Goal: Information Seeking & Learning: Learn about a topic

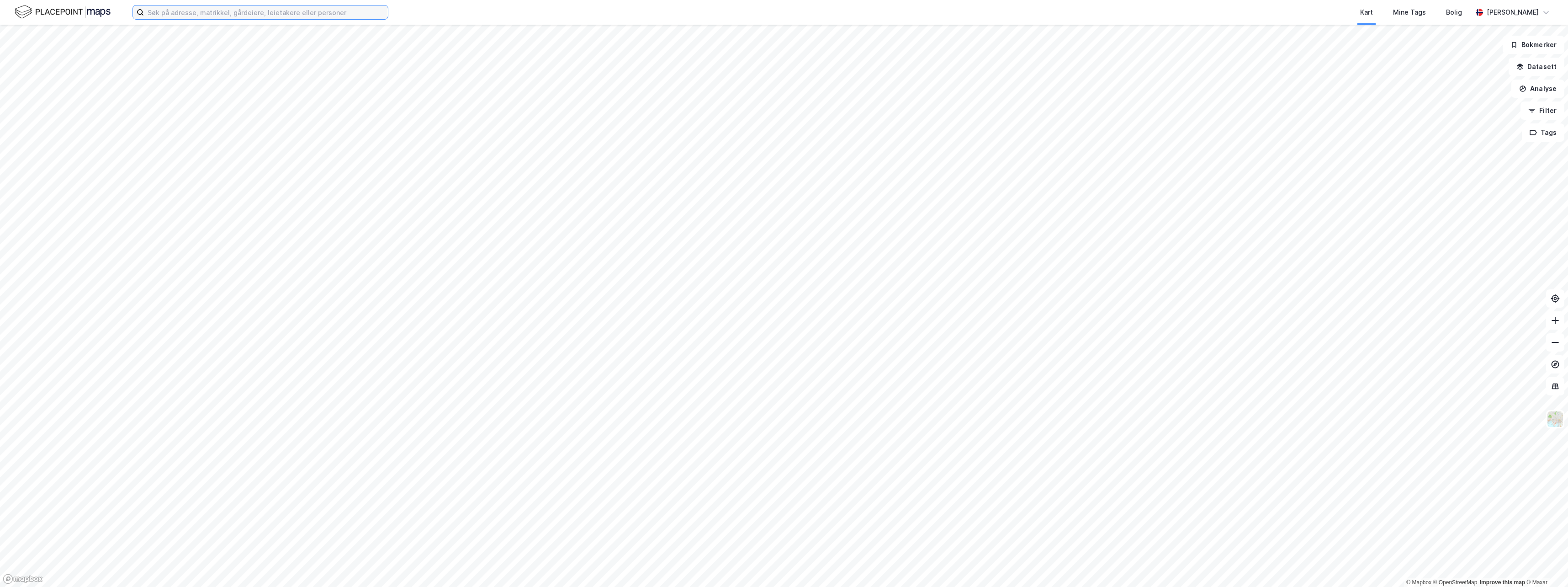
click at [175, 10] on input at bounding box center [266, 12] width 244 height 14
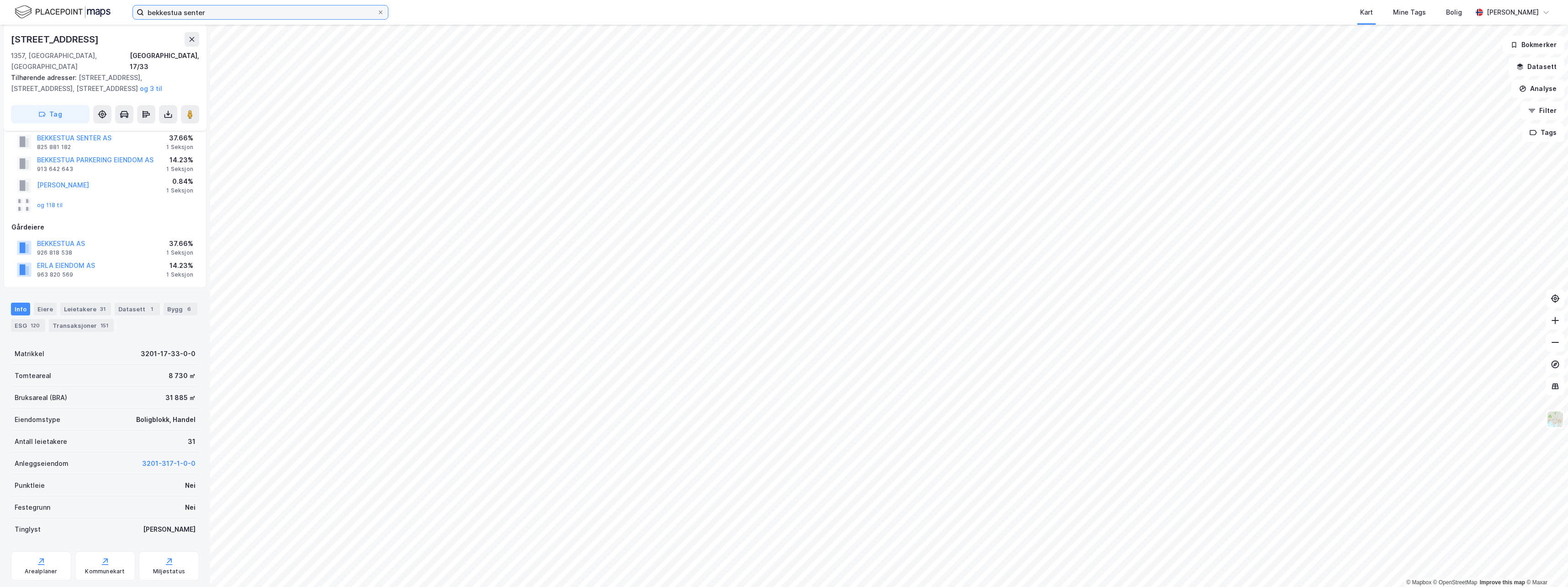
scroll to position [30, 0]
click at [211, 15] on input "bekkestua senter" at bounding box center [261, 12] width 233 height 14
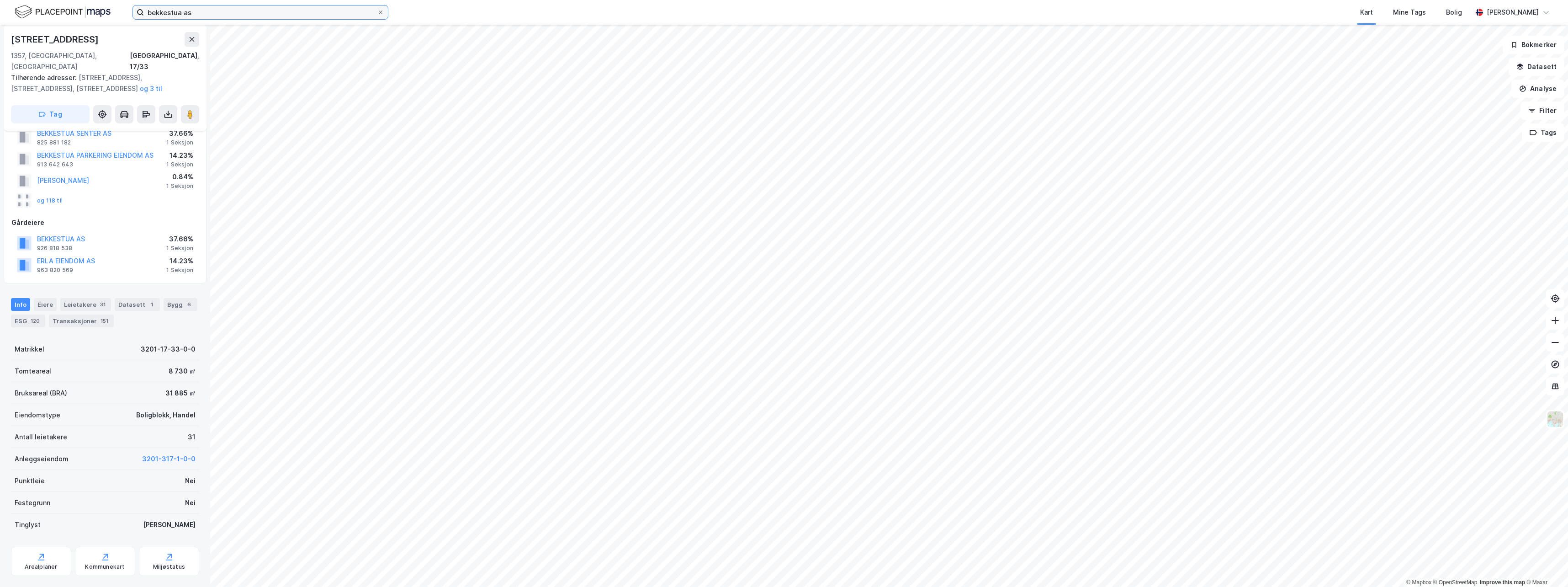
click at [206, 15] on input "bekkestua as" at bounding box center [261, 12] width 233 height 14
type input "bekkestua as"
click at [0, 0] on button "BEKKESTUA AS" at bounding box center [0, 0] width 0 height 0
